Goal: Task Accomplishment & Management: Manage account settings

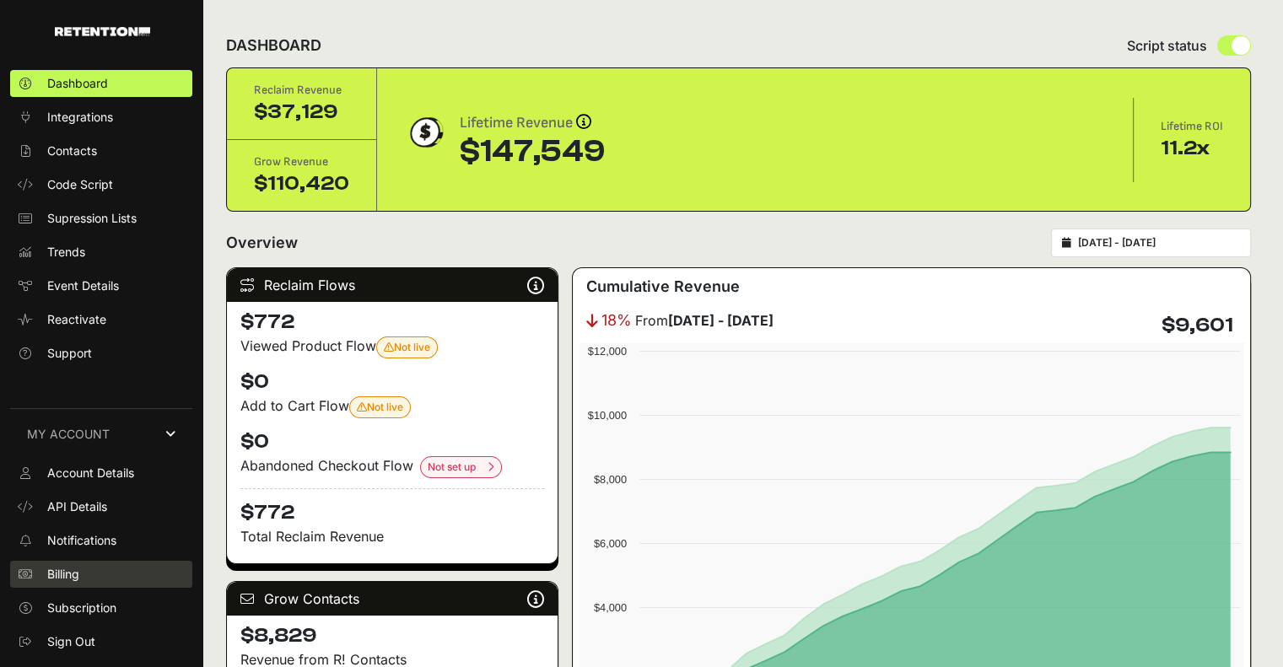
click at [77, 569] on span "Billing" at bounding box center [63, 574] width 32 height 17
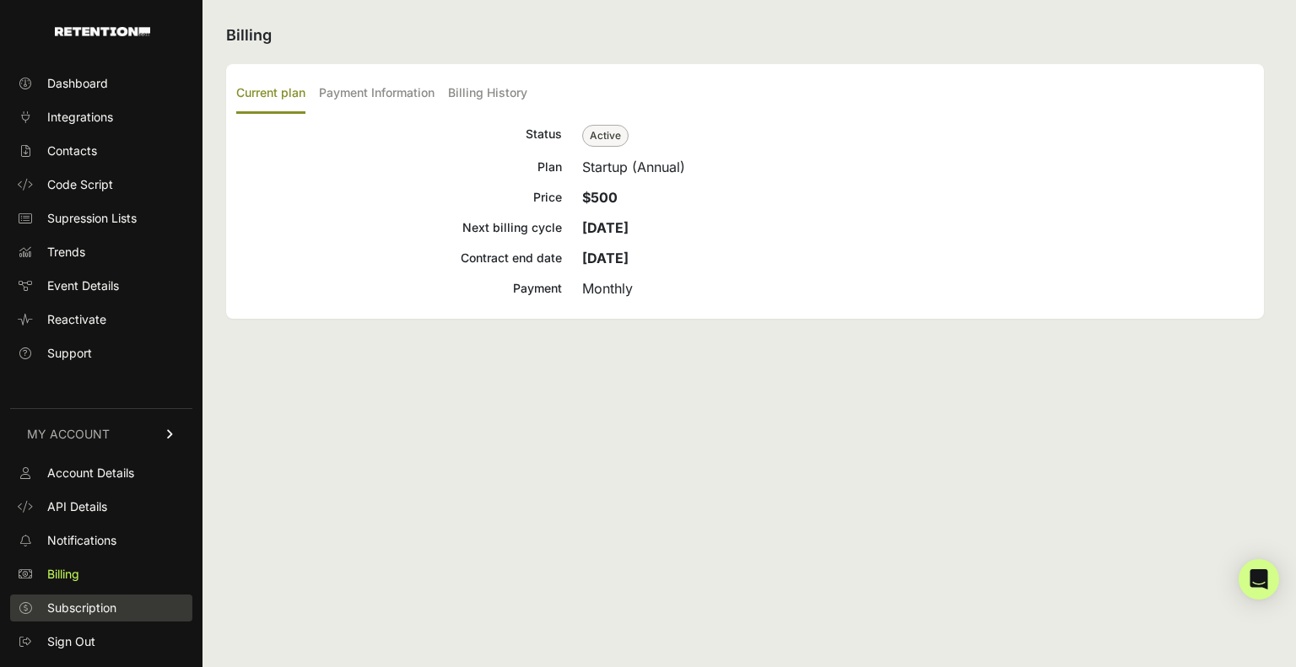
click at [67, 604] on span "Subscription" at bounding box center [81, 608] width 69 height 17
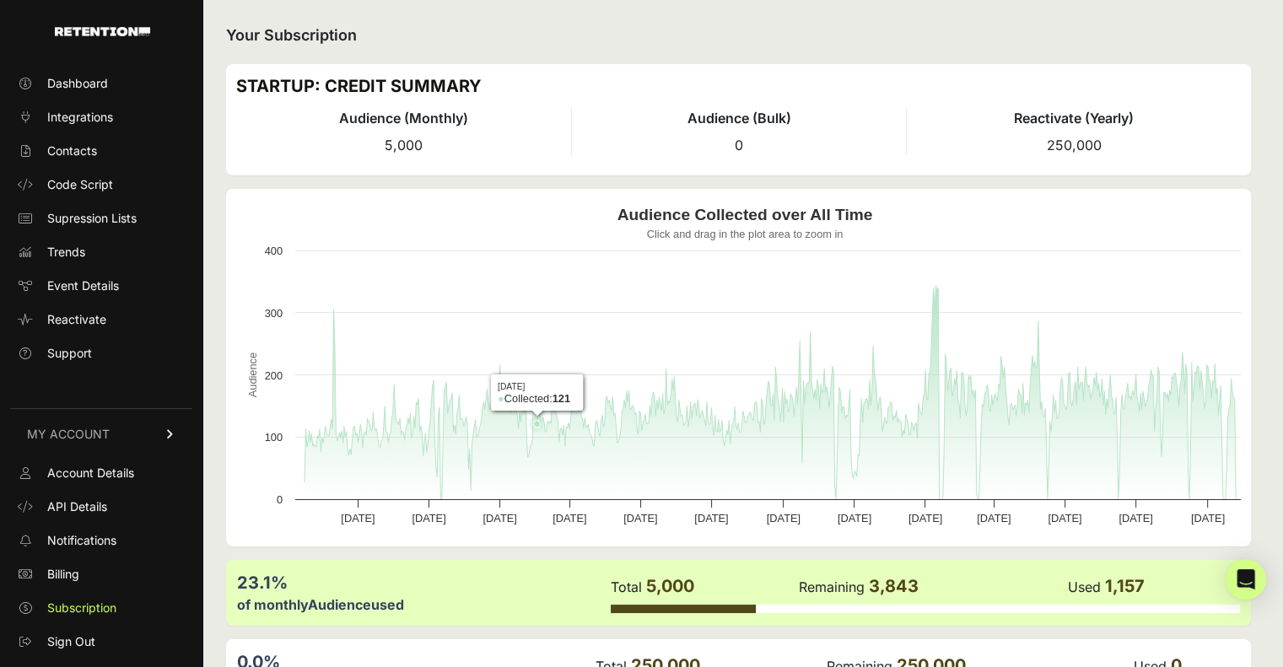
scroll to position [118, 0]
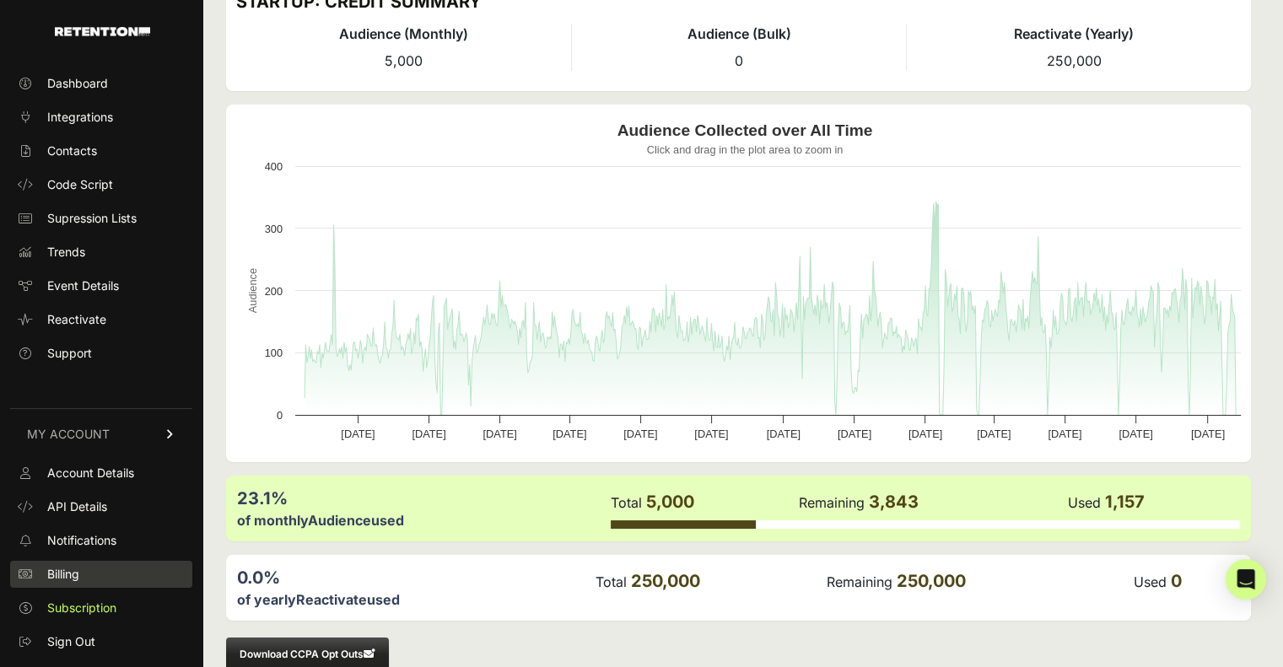
click at [85, 573] on link "Billing" at bounding box center [101, 574] width 182 height 27
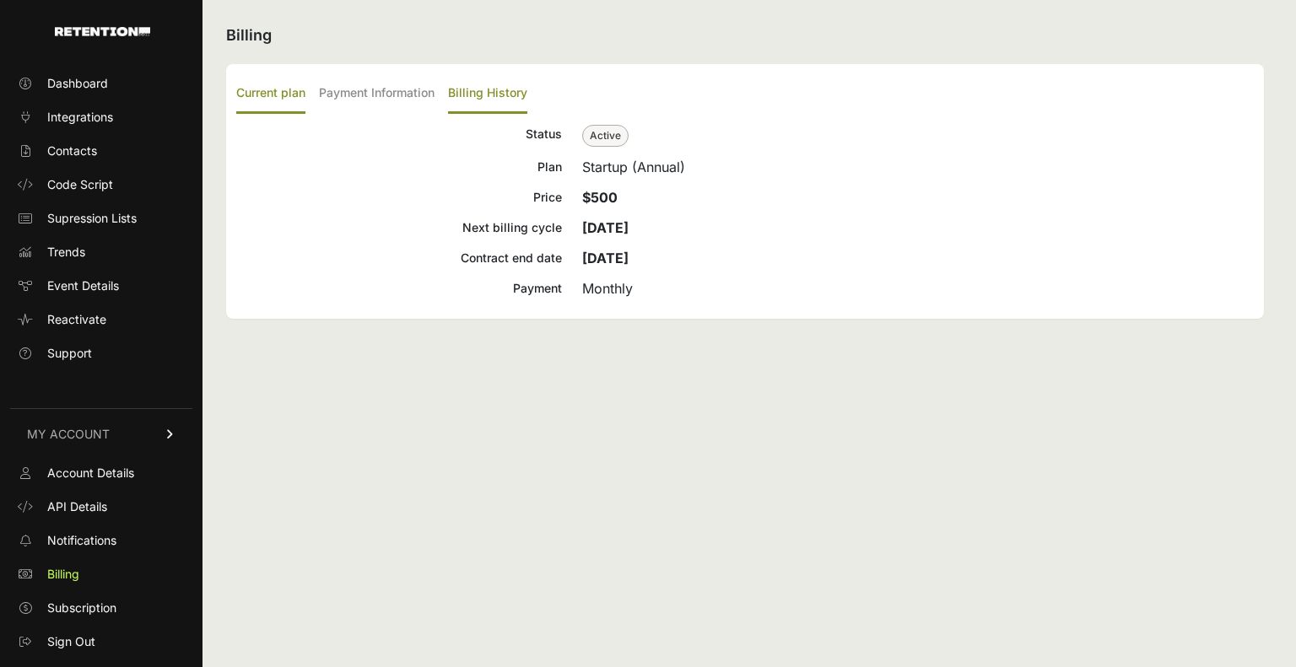
click at [493, 100] on label "Billing History" at bounding box center [487, 94] width 79 height 40
click at [0, 0] on input "Billing History" at bounding box center [0, 0] width 0 height 0
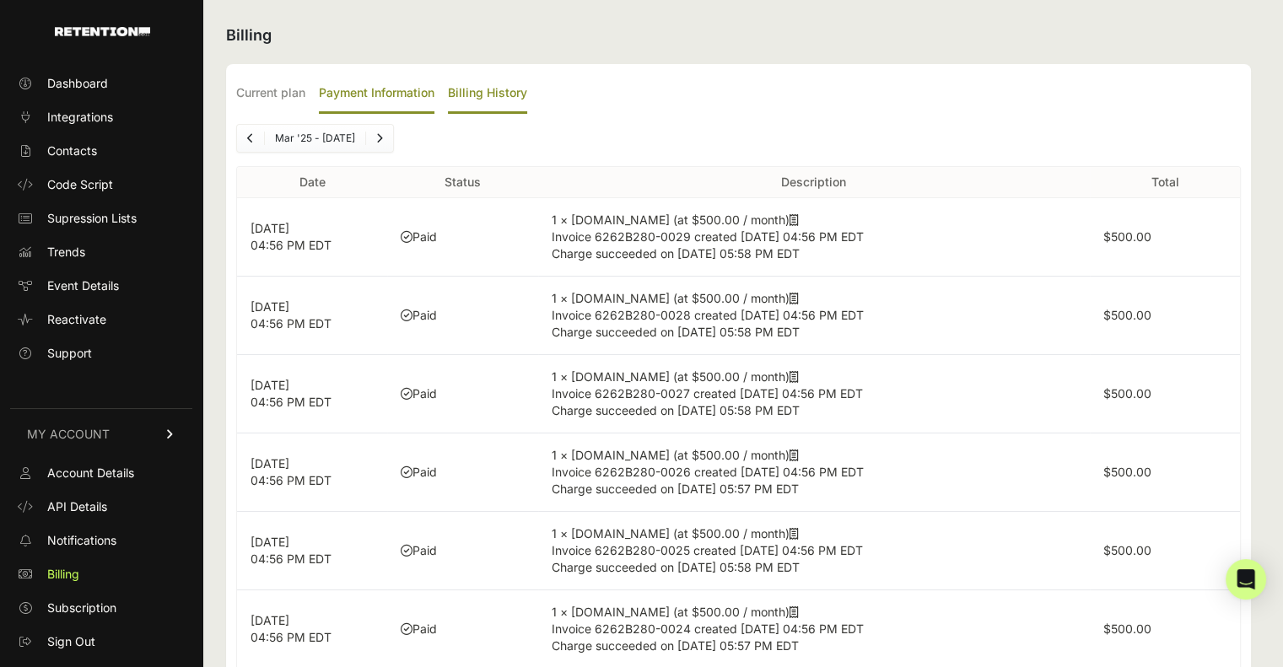
click at [373, 92] on label "Payment Information" at bounding box center [377, 94] width 116 height 40
click at [0, 0] on input "Payment Information" at bounding box center [0, 0] width 0 height 0
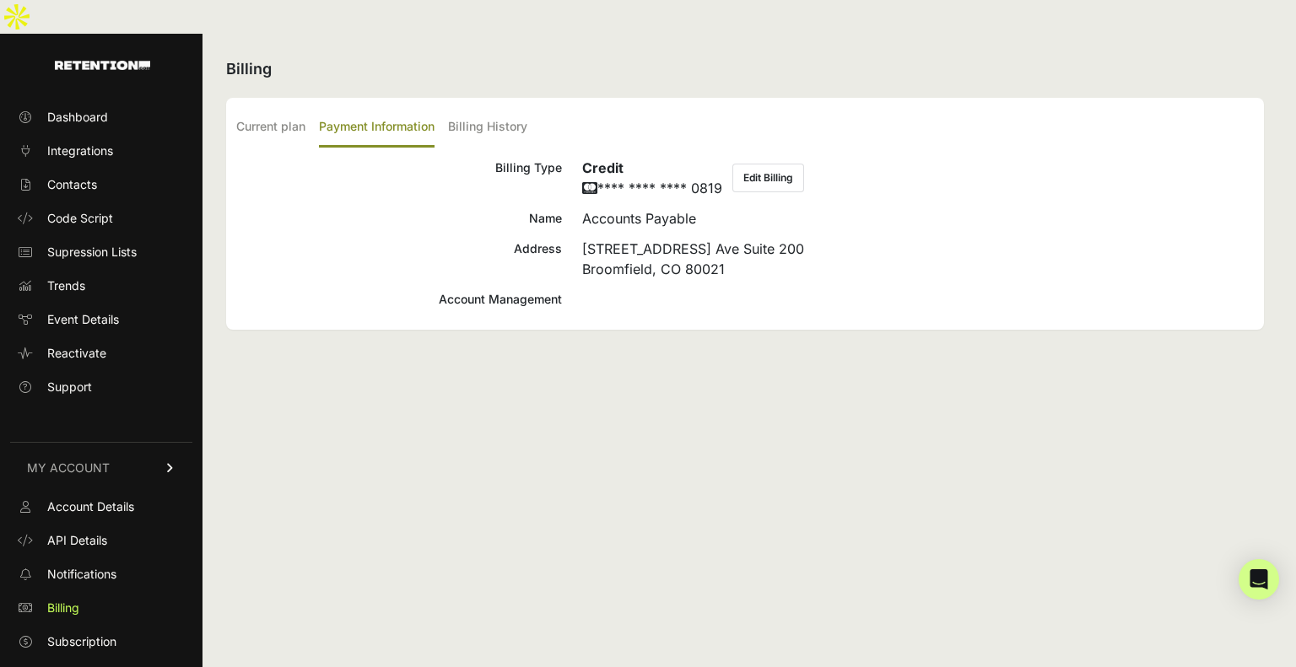
click at [513, 289] on div "Account Management" at bounding box center [399, 299] width 326 height 20
click at [768, 164] on button "Edit Billing" at bounding box center [768, 178] width 72 height 29
click at [264, 108] on label "Current plan" at bounding box center [270, 128] width 69 height 40
click at [0, 0] on input "Current plan" at bounding box center [0, 0] width 0 height 0
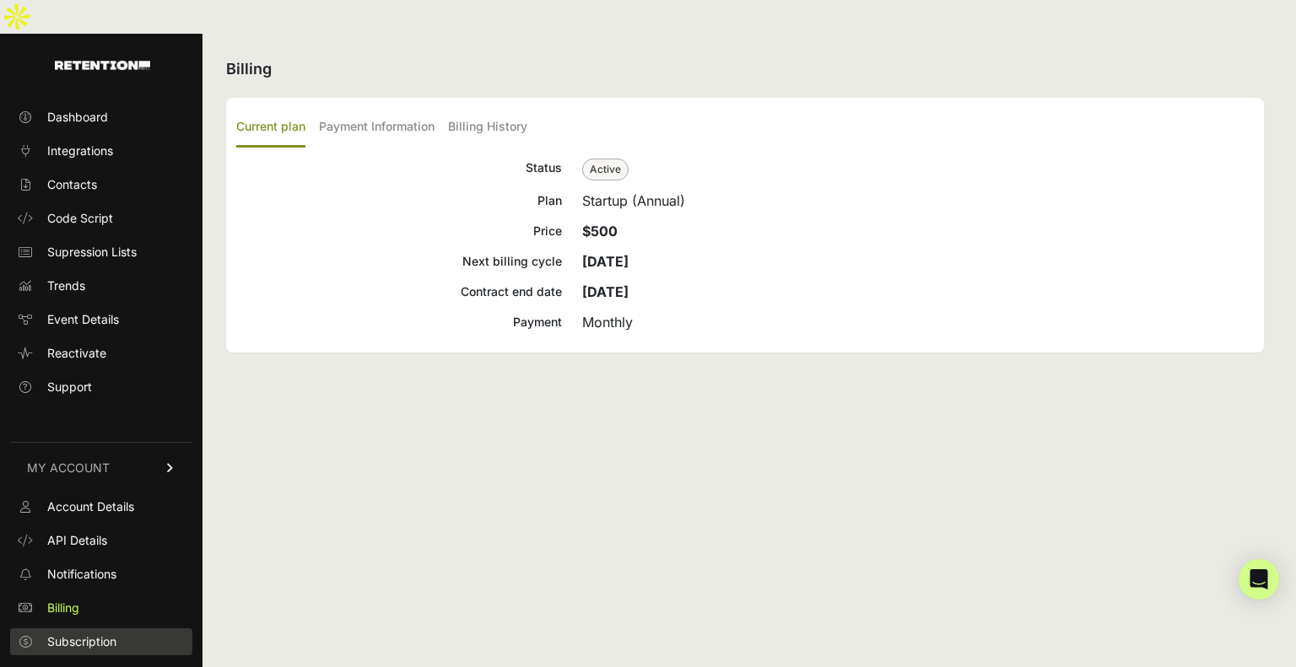
click at [85, 634] on span "Subscription" at bounding box center [81, 642] width 69 height 17
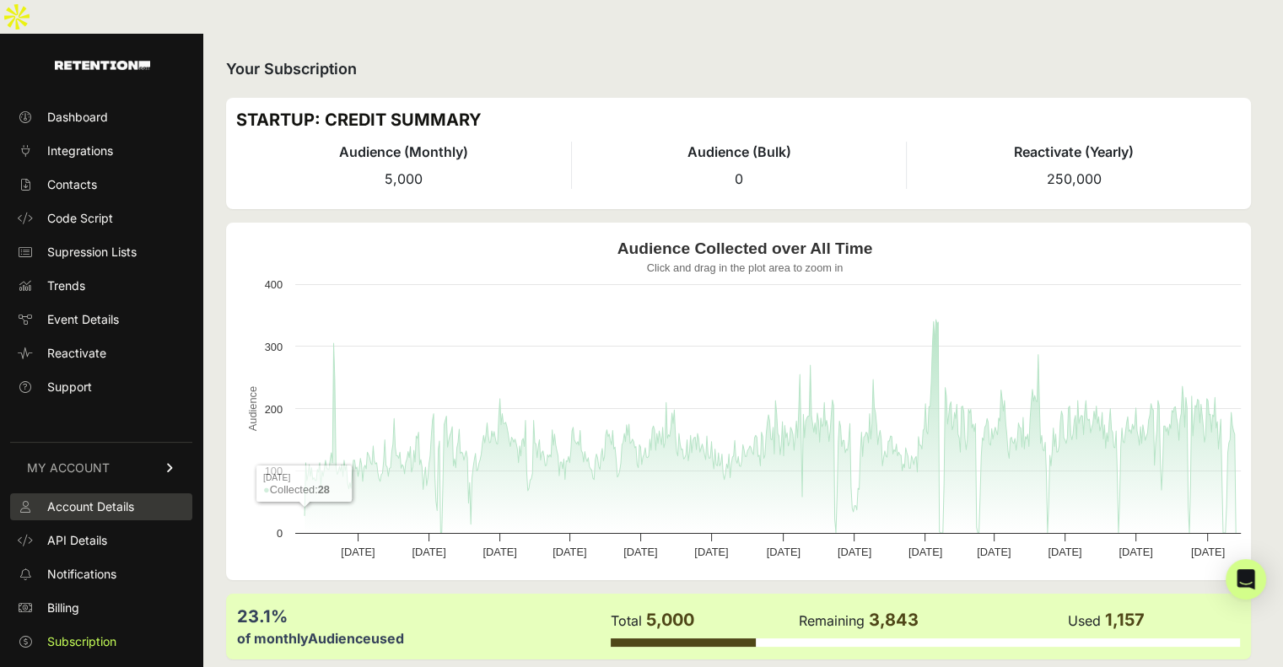
click at [99, 499] on span "Account Details" at bounding box center [90, 507] width 87 height 17
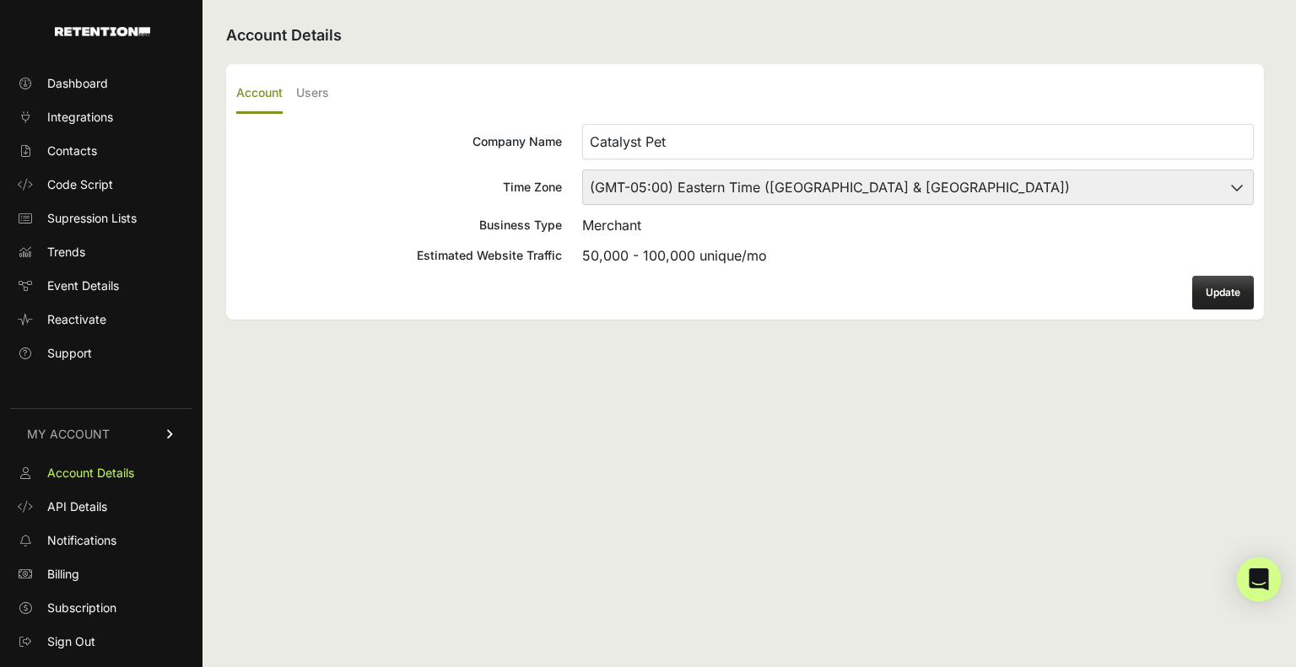
click at [1259, 588] on icon "Open Intercom Messenger" at bounding box center [1259, 580] width 22 height 22
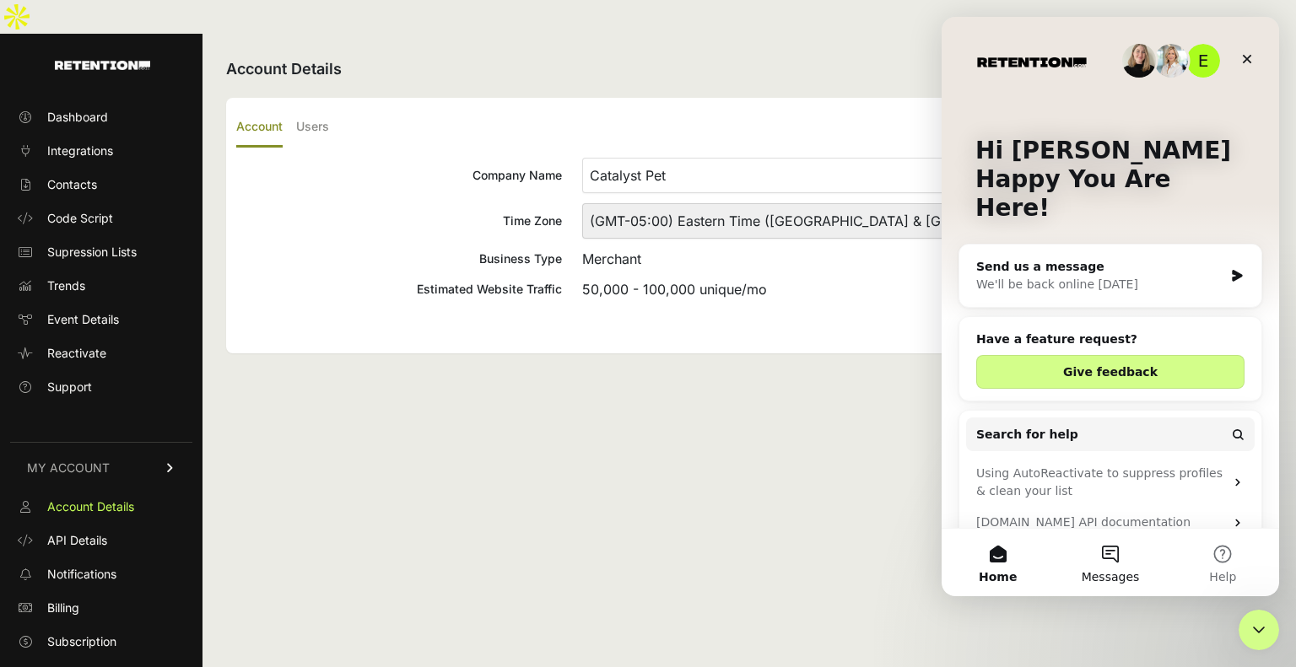
click at [1093, 554] on button "Messages" at bounding box center [1110, 562] width 112 height 67
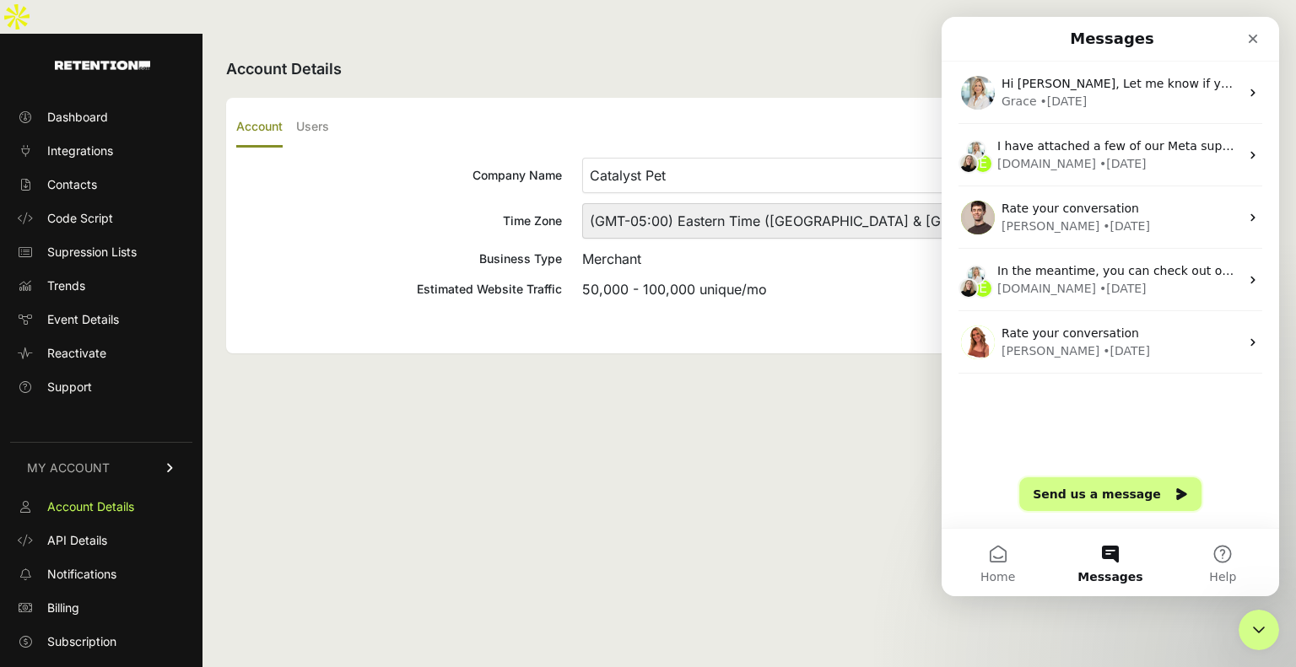
click at [1092, 504] on button "Send us a message" at bounding box center [1110, 494] width 182 height 34
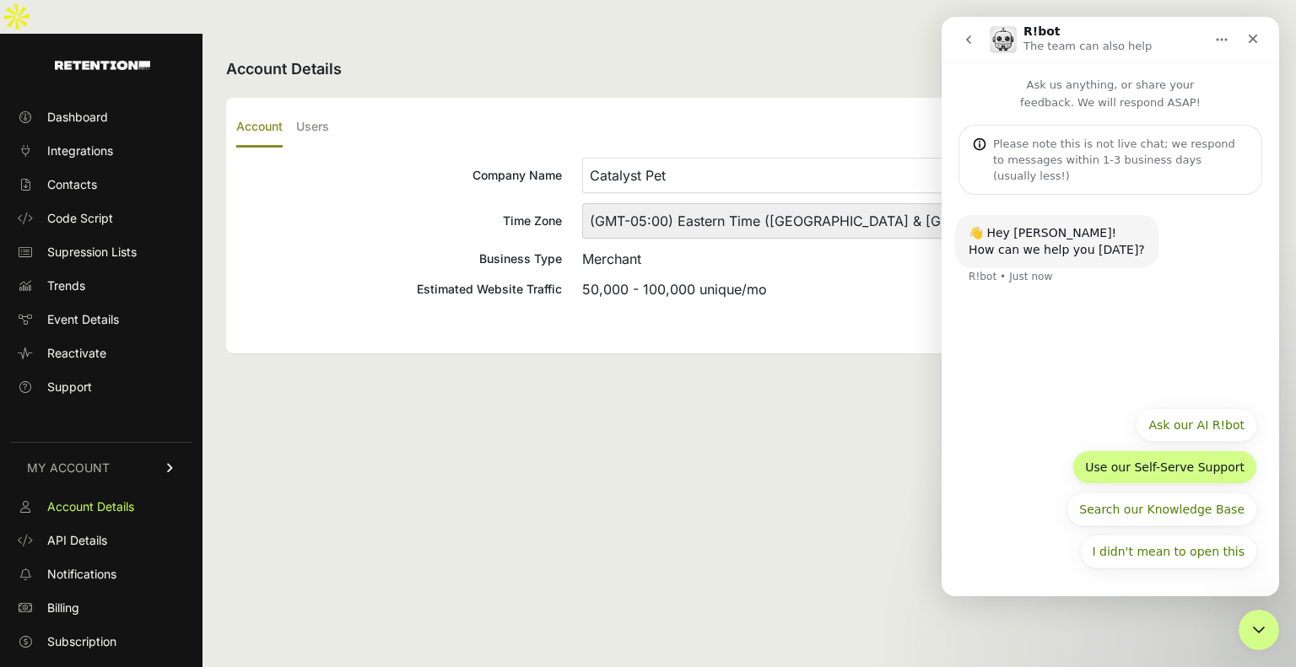
click at [1192, 475] on button "Use our Self-Serve Support" at bounding box center [1164, 468] width 185 height 34
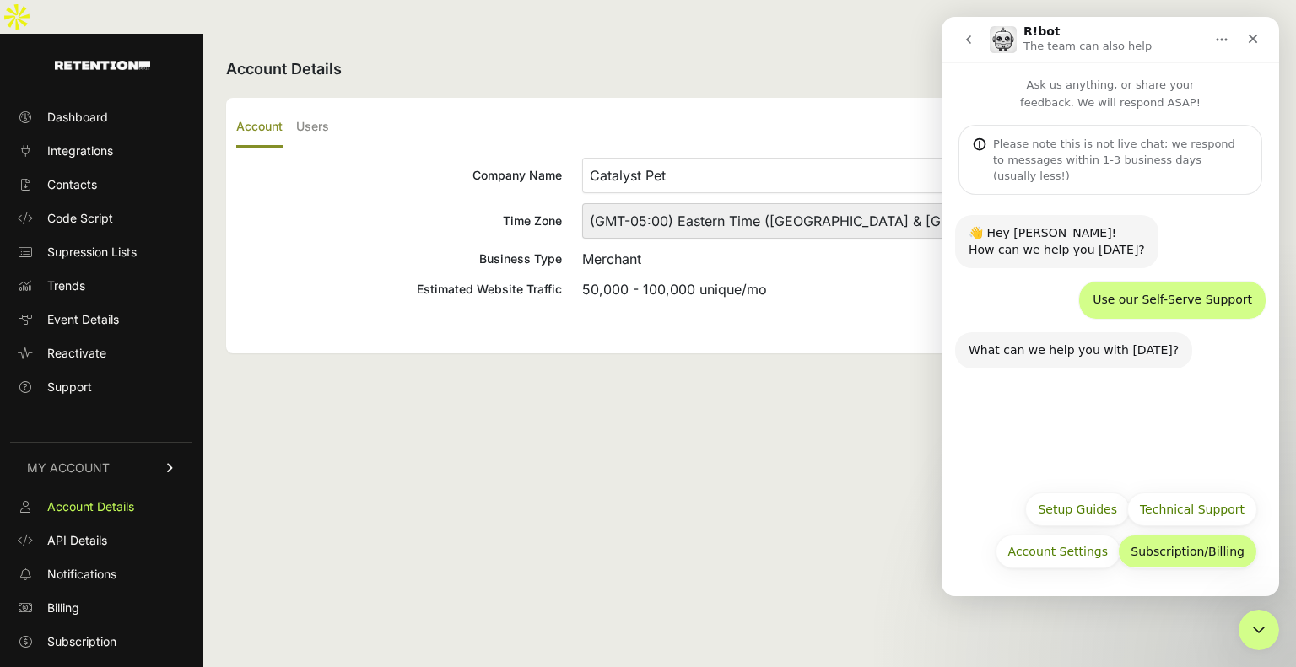
click at [1225, 553] on button "Subscription/Billing" at bounding box center [1187, 552] width 139 height 34
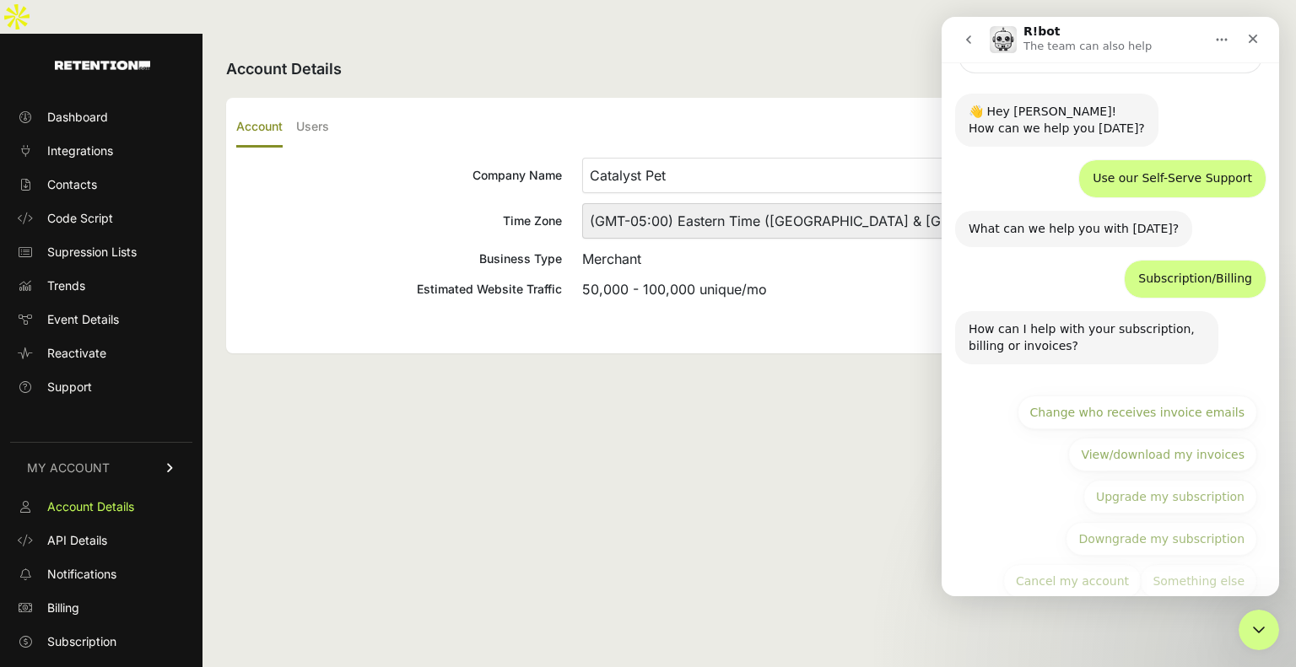
scroll to position [134, 0]
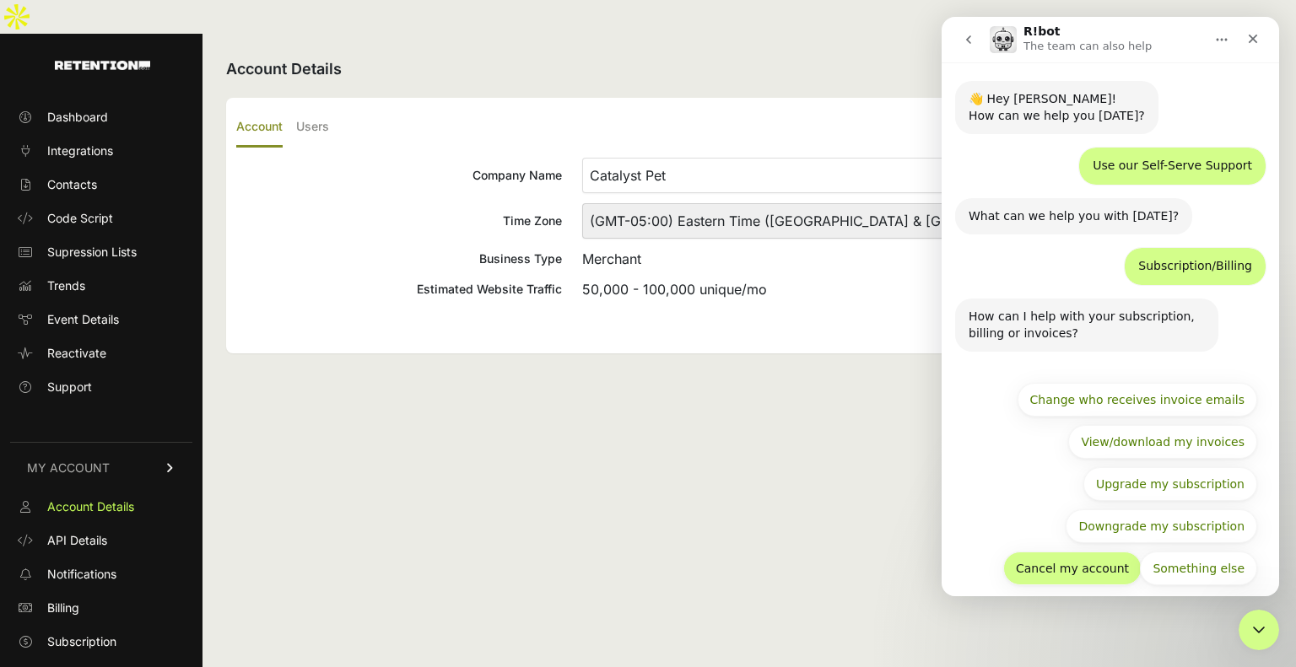
click at [1093, 552] on button "Cancel my account" at bounding box center [1072, 569] width 138 height 34
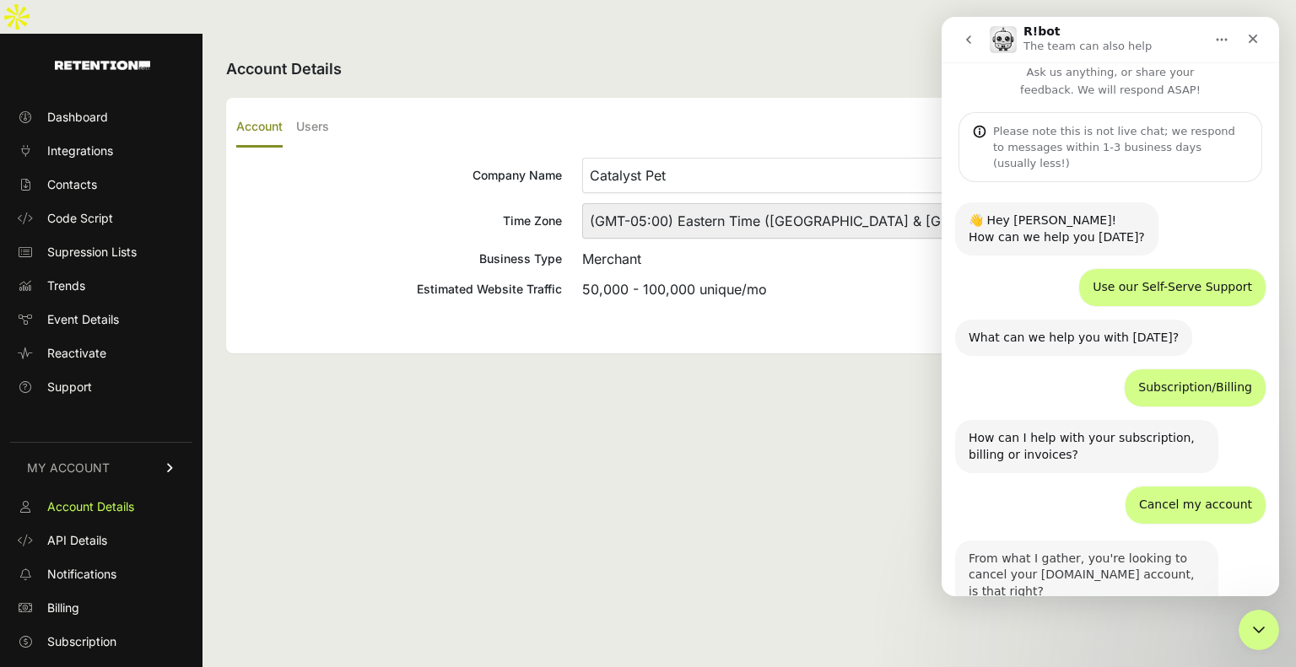
scroll to position [125, 0]
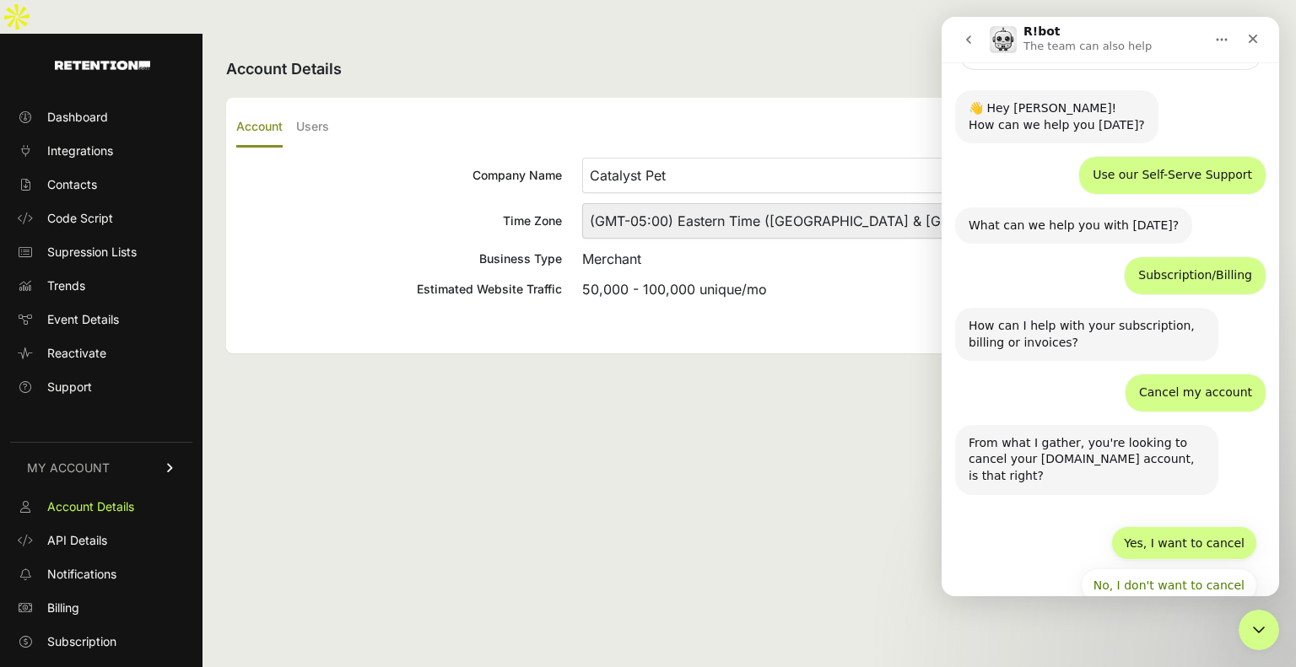
click at [1147, 526] on button "Yes, I want to cancel" at bounding box center [1184, 543] width 146 height 34
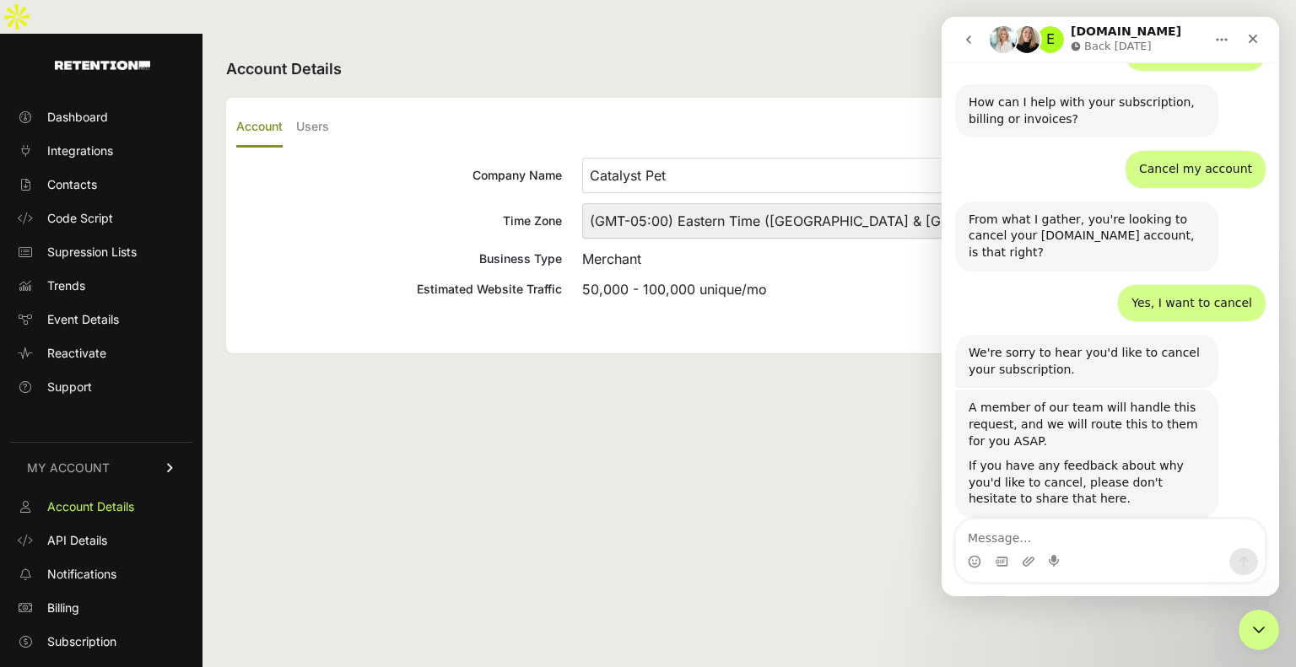
scroll to position [396, 0]
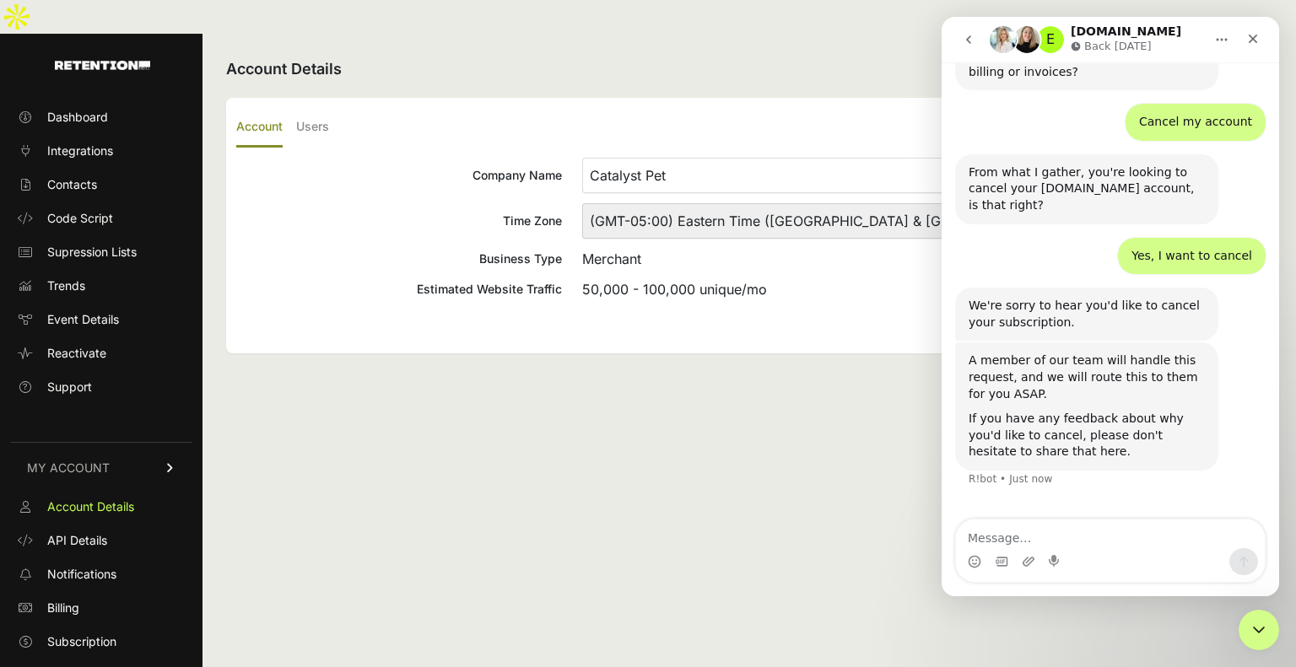
click at [1063, 542] on textarea "Message…" at bounding box center [1110, 534] width 309 height 29
type textarea "Thanks - we are moving to [URL]"
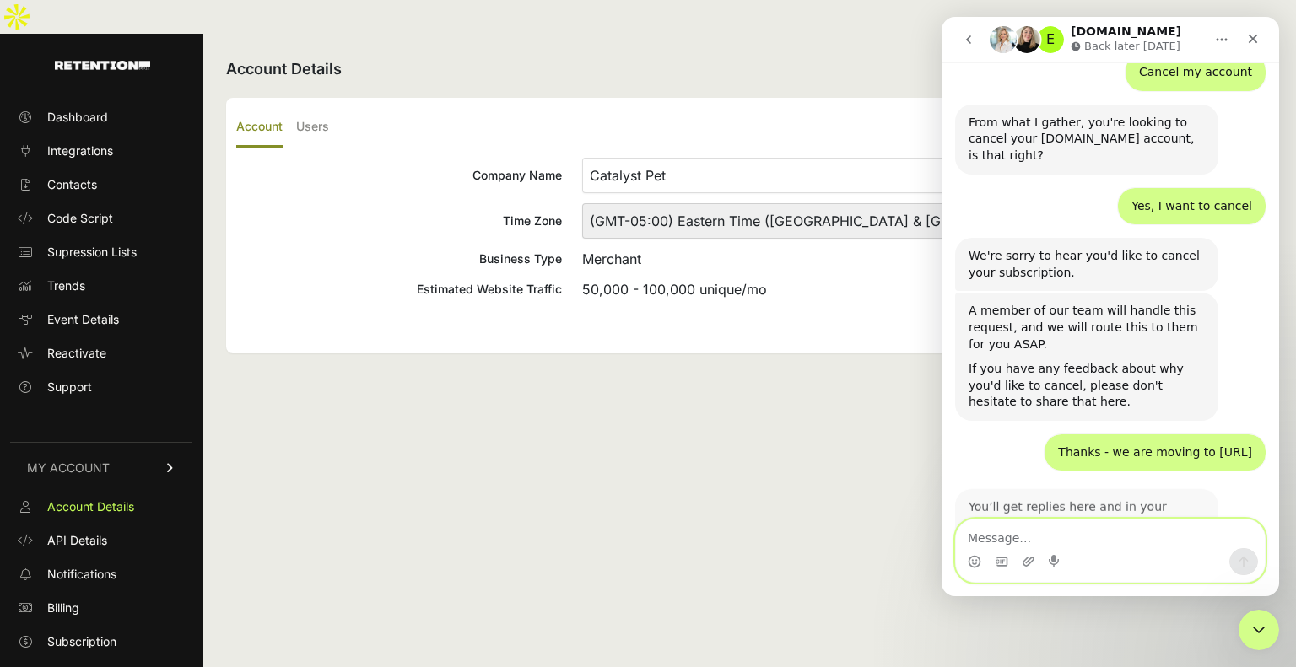
scroll to position [554, 0]
